Goal: Task Accomplishment & Management: Complete application form

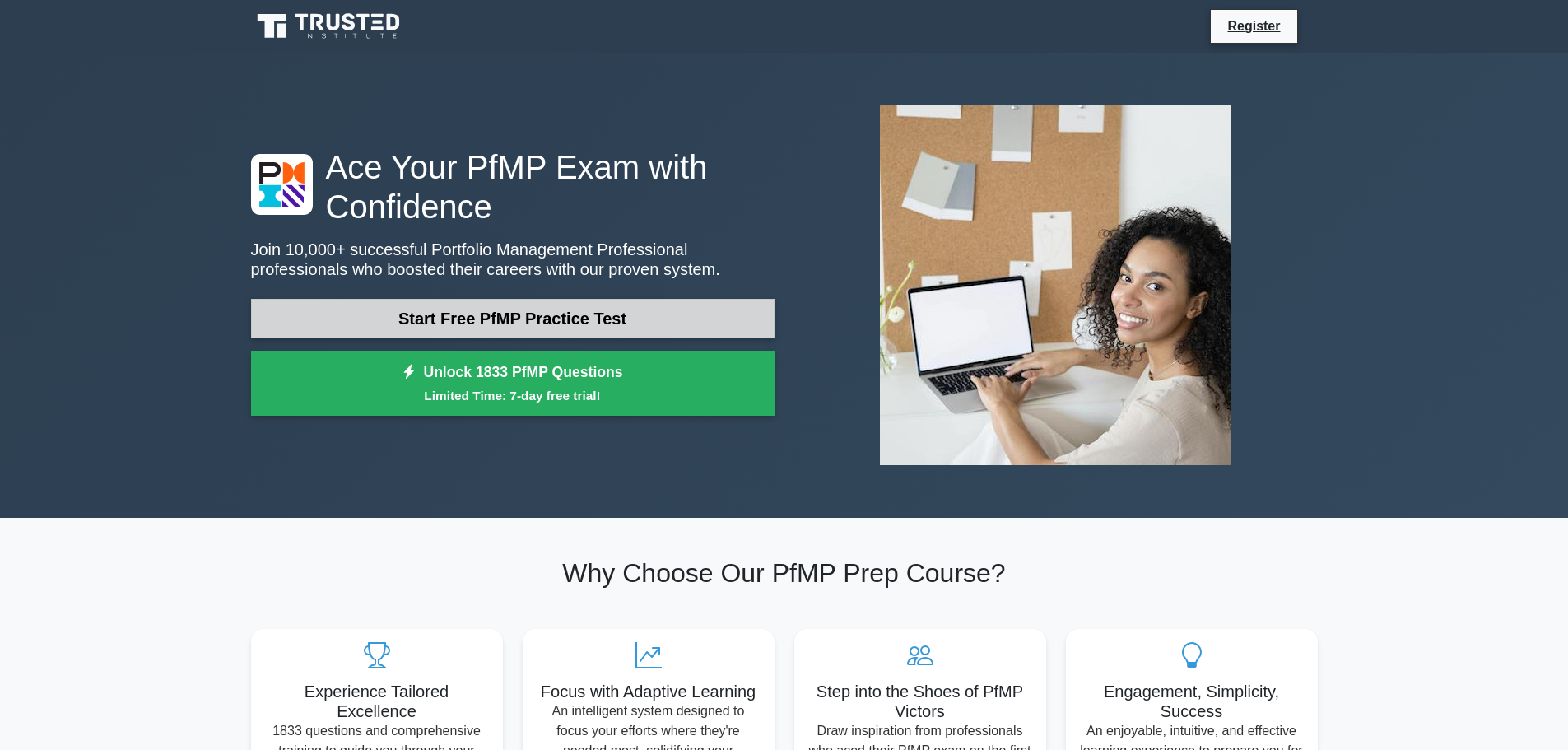
click at [528, 320] on link "Start Free PfMP Practice Test" at bounding box center [513, 318] width 523 height 39
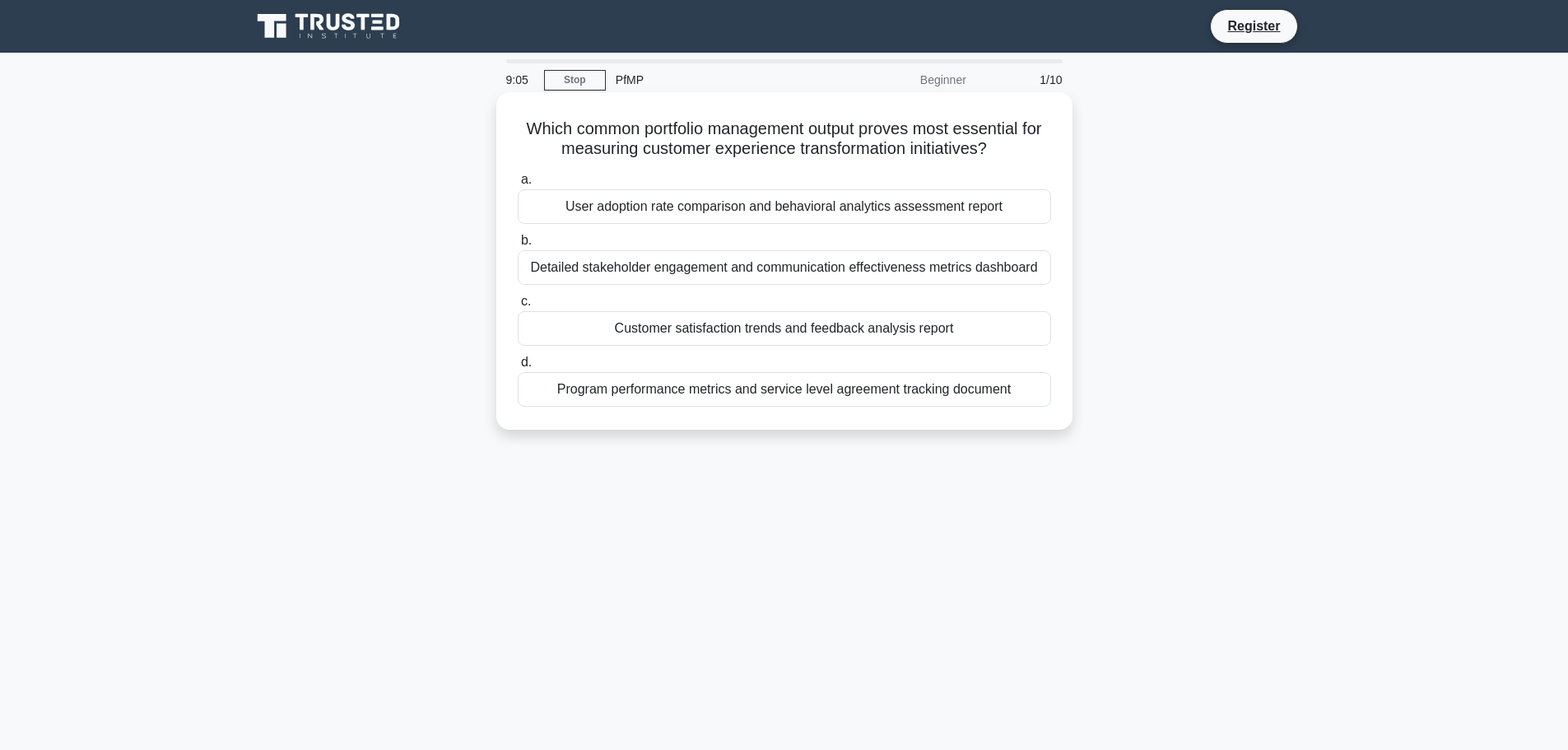
click at [617, 260] on div "Detailed stakeholder engagement and communication effectiveness metrics dashboa…" at bounding box center [785, 268] width 534 height 35
click at [518, 246] on input "b. Detailed stakeholder engagement and communication effectiveness metrics dash…" at bounding box center [518, 241] width 0 height 11
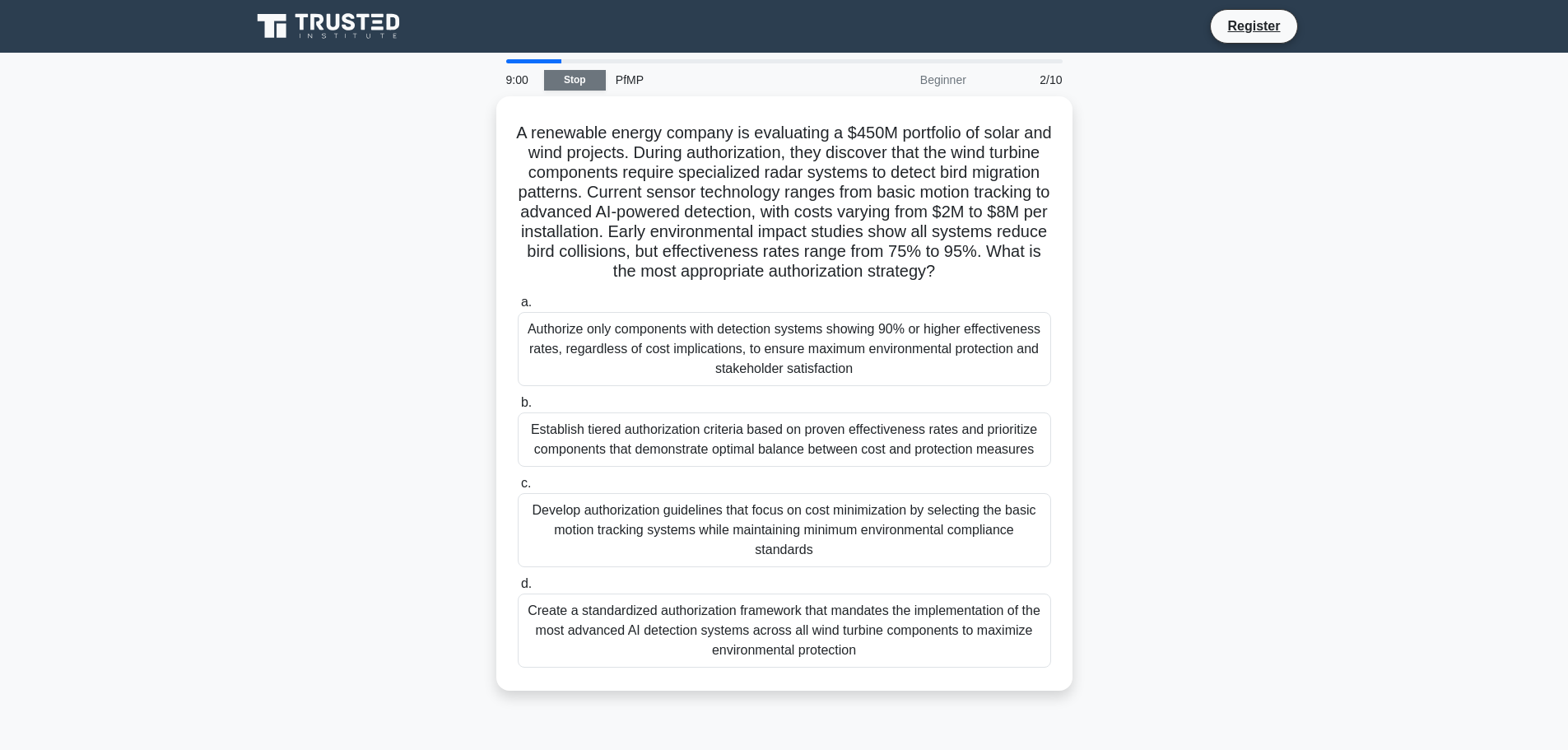
click at [579, 80] on link "Stop" at bounding box center [575, 81] width 62 height 21
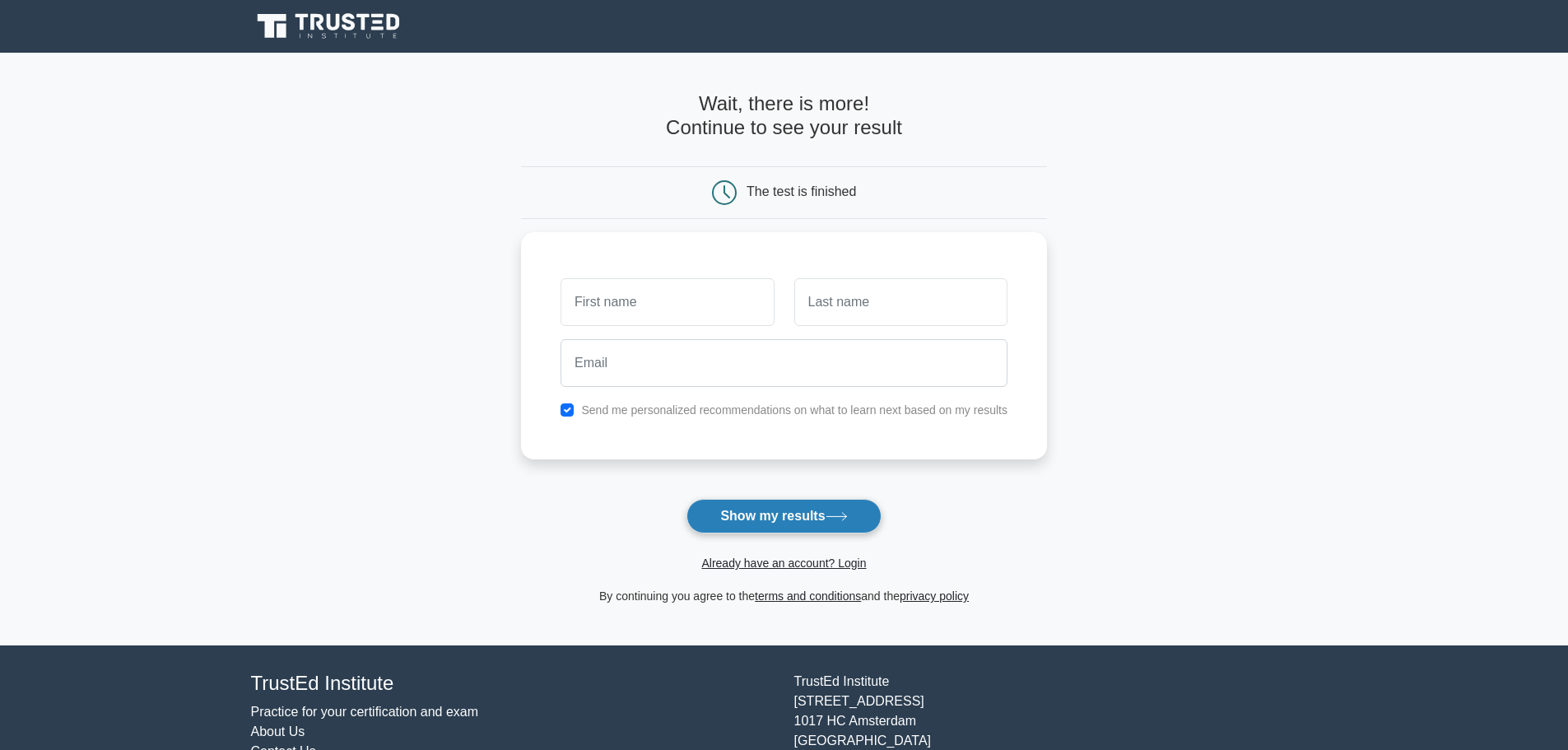
click at [798, 526] on button "Show my results" at bounding box center [783, 516] width 194 height 35
click at [646, 291] on input "text" at bounding box center [668, 298] width 214 height 48
type input "[PERSON_NAME]"
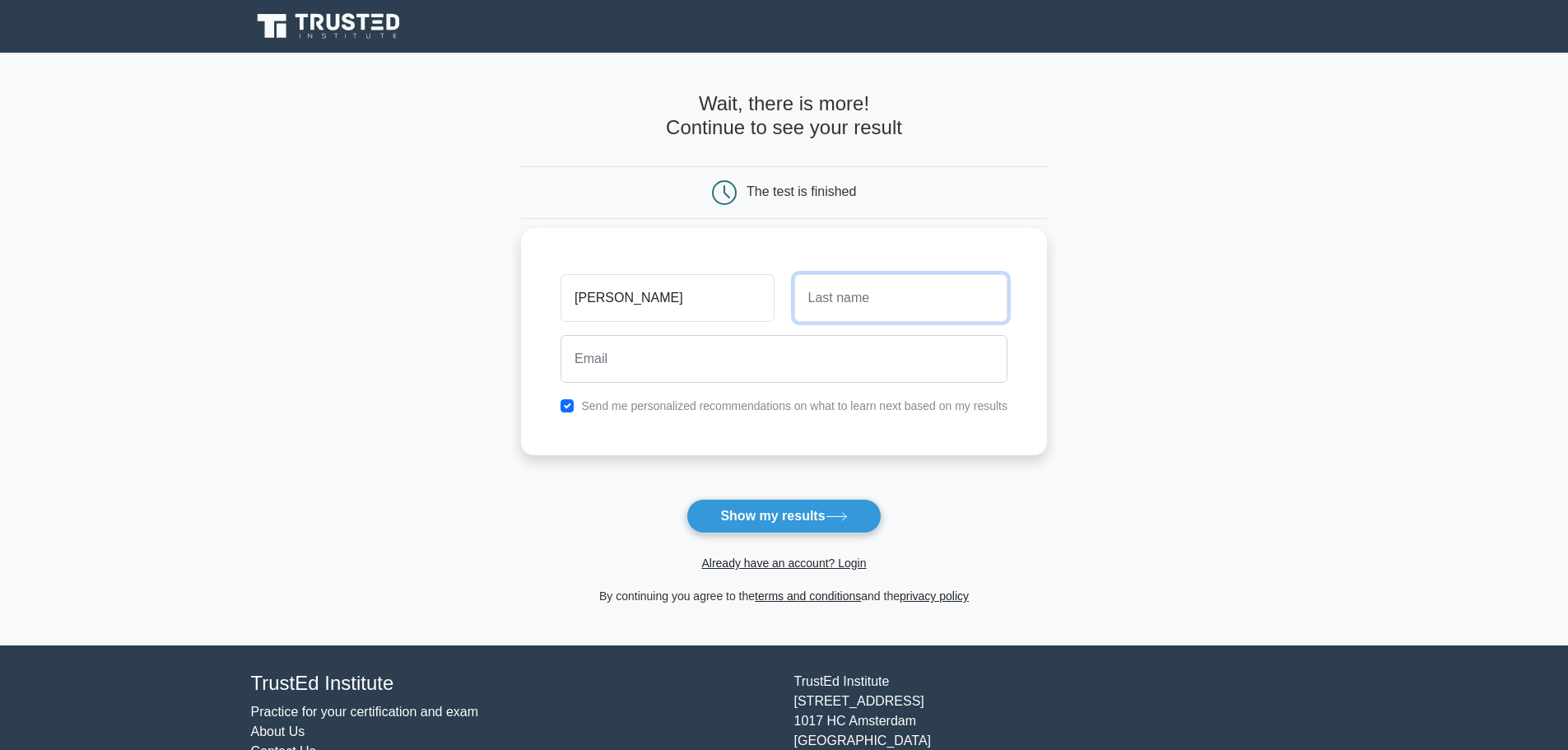
click at [885, 321] on input "text" at bounding box center [901, 298] width 214 height 48
type input "[PERSON_NAME]"
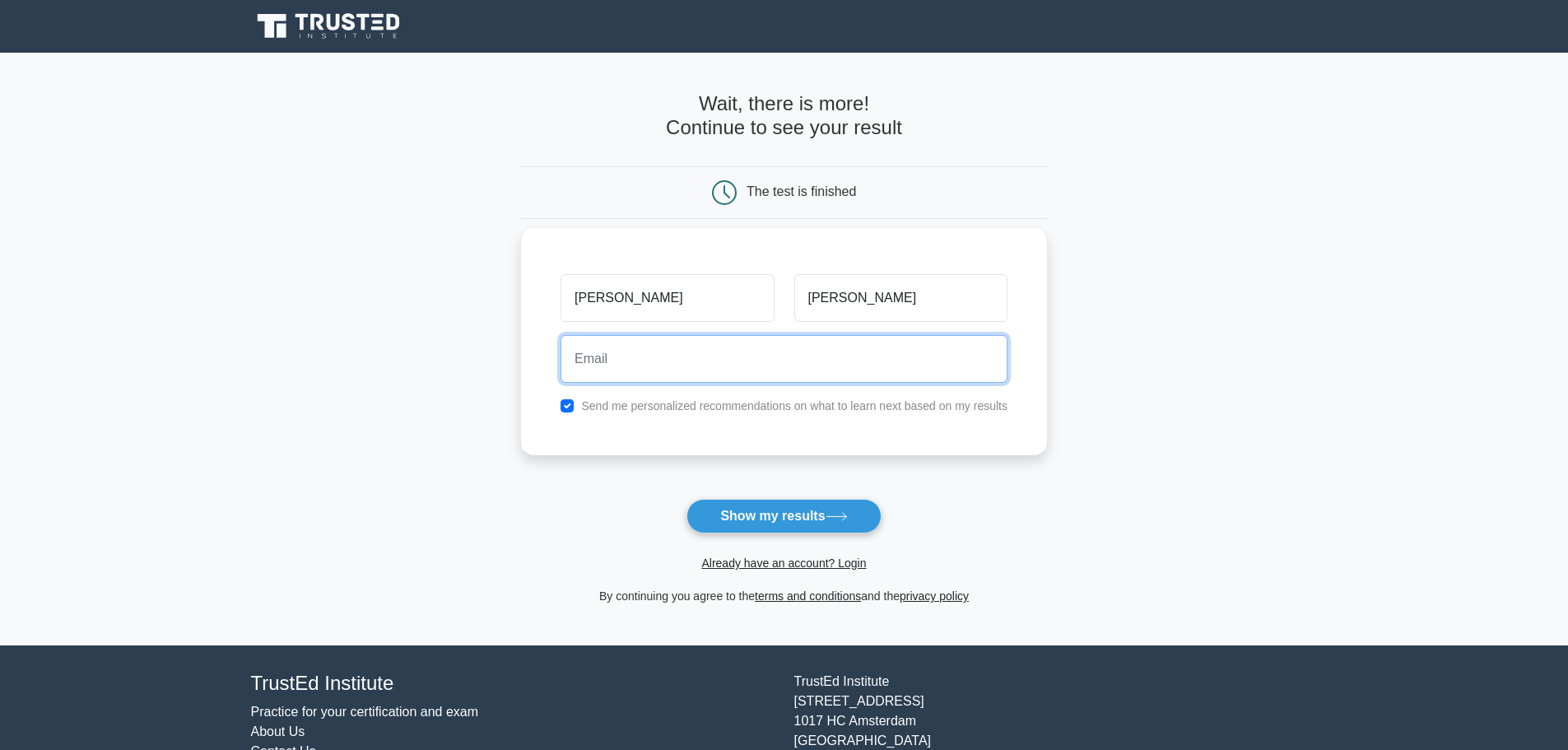
drag, startPoint x: 750, startPoint y: 368, endPoint x: 737, endPoint y: 375, distance: 14.8
click at [750, 368] on input "email" at bounding box center [784, 359] width 447 height 48
type input "[EMAIL_ADDRESS][DOMAIN_NAME]"
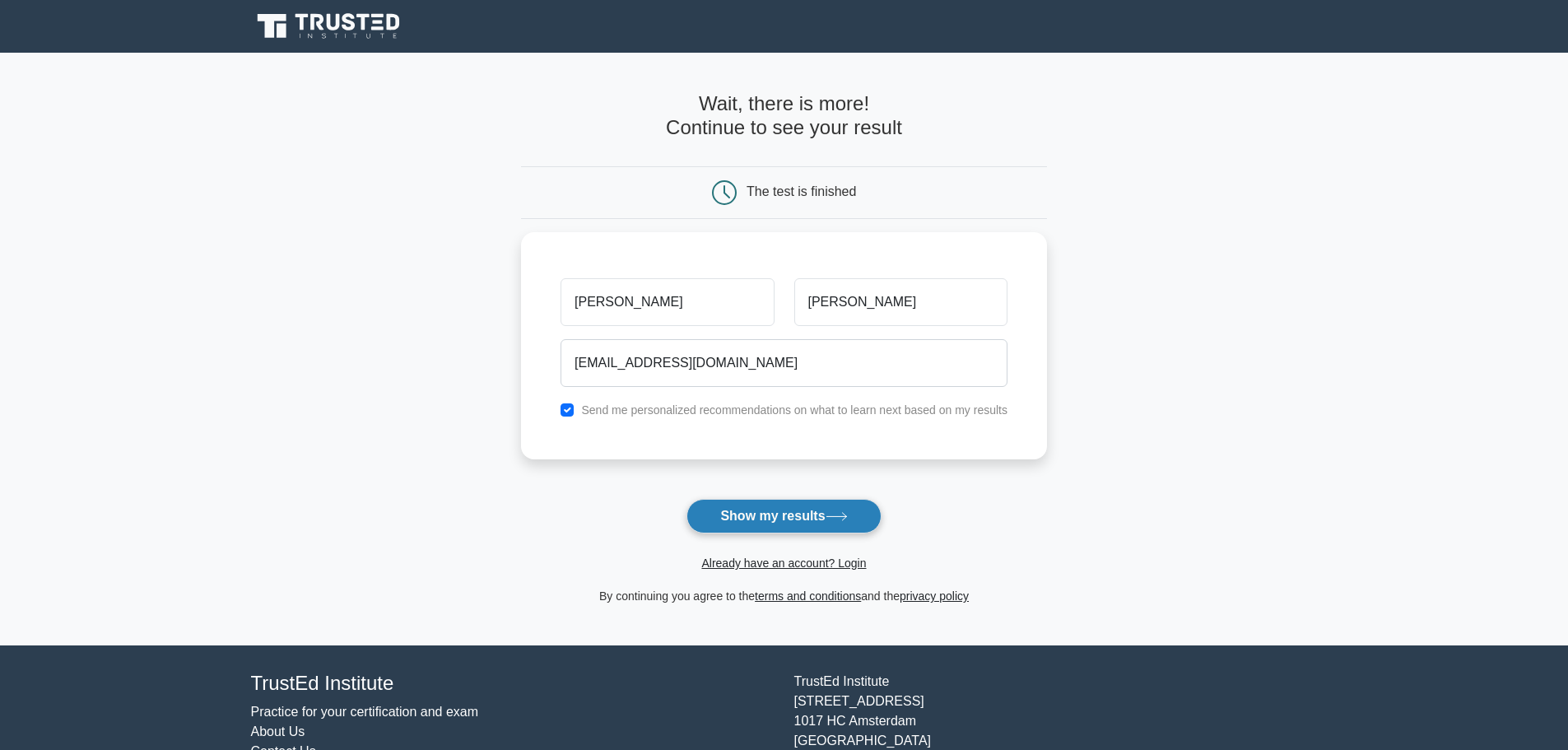
click at [794, 518] on button "Show my results" at bounding box center [783, 516] width 194 height 35
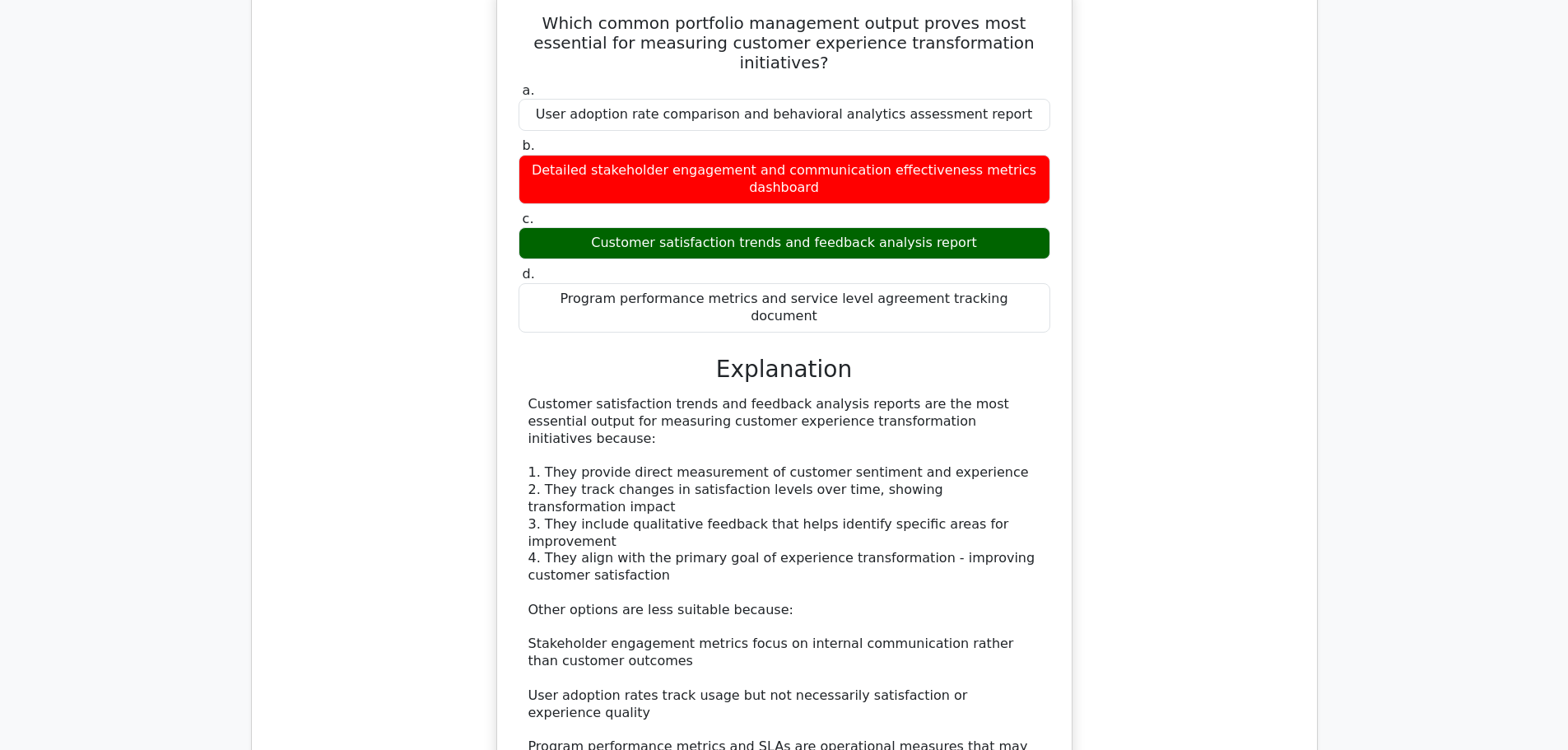
scroll to position [1399, 0]
